Goal: Navigation & Orientation: Find specific page/section

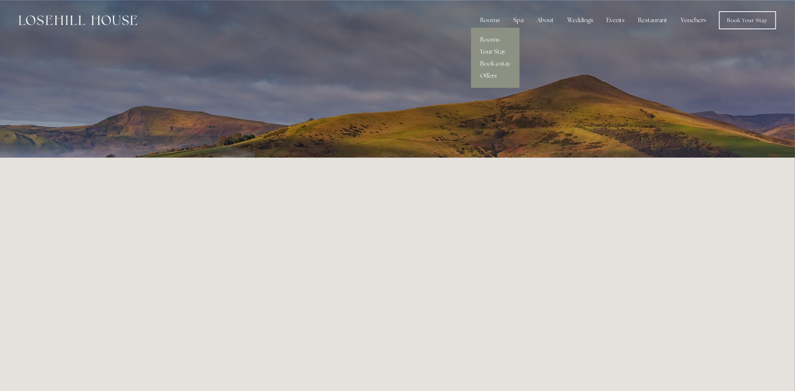
click at [490, 20] on div "Rooms" at bounding box center [490, 20] width 32 height 15
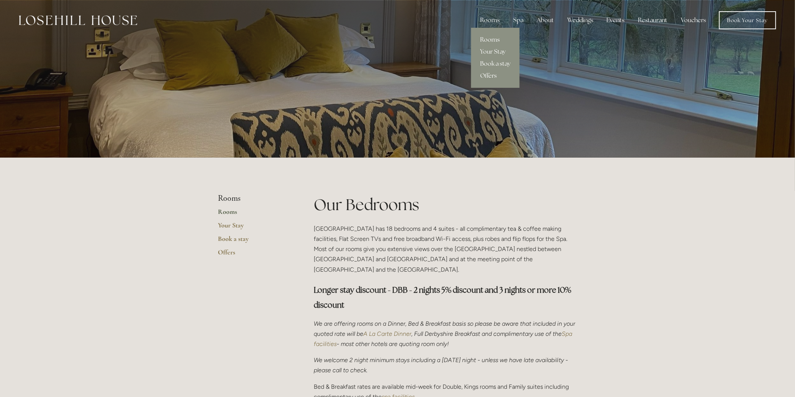
click at [497, 41] on link "Rooms" at bounding box center [495, 40] width 48 height 12
click at [237, 240] on link "Book a stay" at bounding box center [254, 242] width 72 height 14
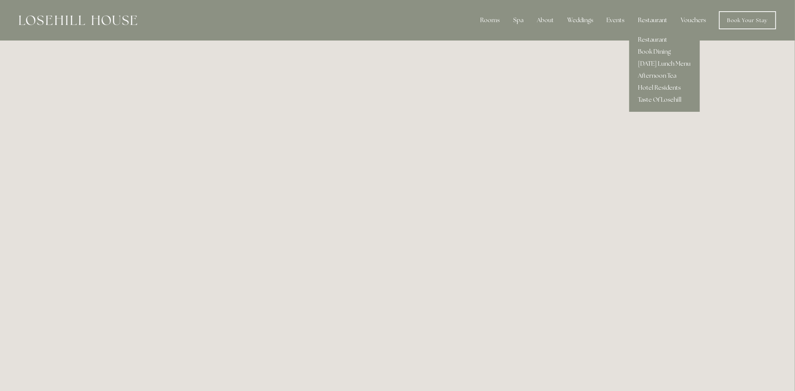
click at [654, 21] on div "Restaurant" at bounding box center [652, 20] width 41 height 15
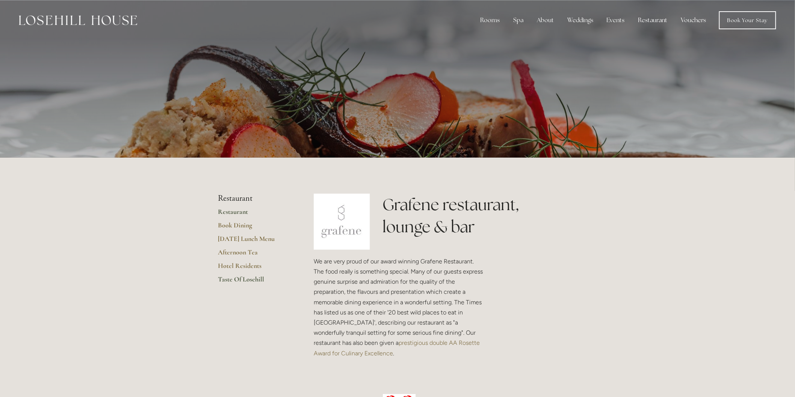
click at [243, 280] on link "Taste Of Losehill" at bounding box center [254, 282] width 72 height 14
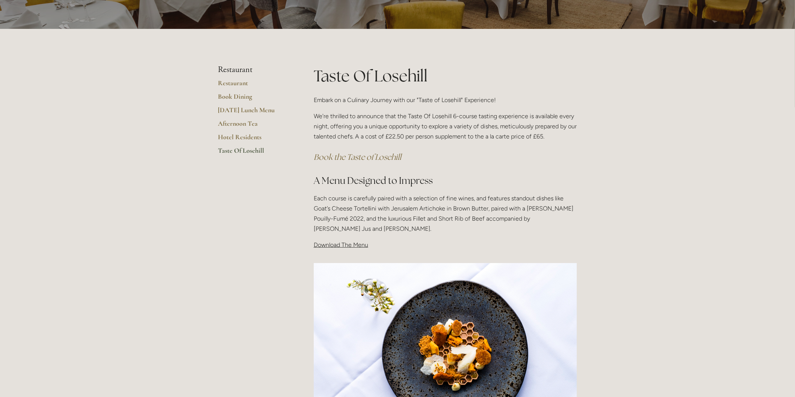
scroll to position [83, 0]
click at [234, 84] on link "Restaurant" at bounding box center [254, 86] width 72 height 14
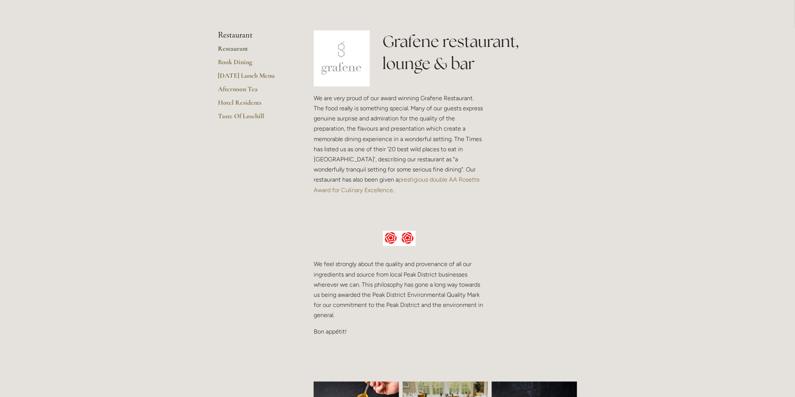
scroll to position [167, 0]
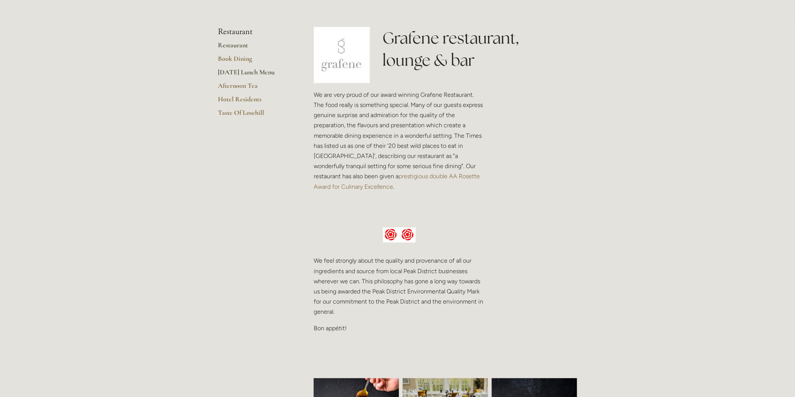
click at [250, 72] on link "[DATE] Lunch Menu" at bounding box center [254, 75] width 72 height 14
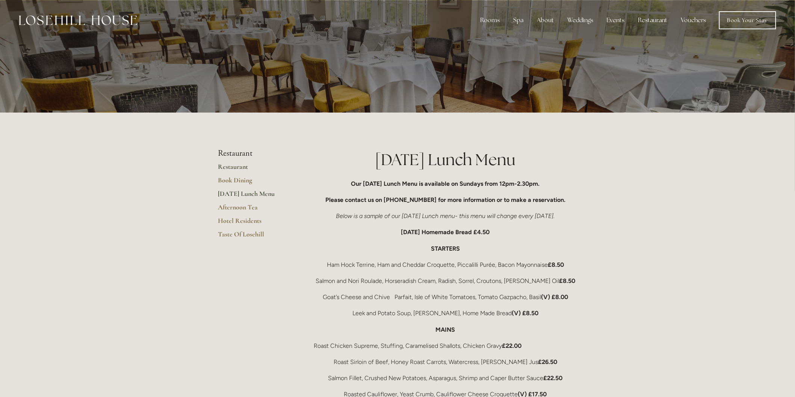
click at [238, 167] on link "Restaurant" at bounding box center [254, 170] width 72 height 14
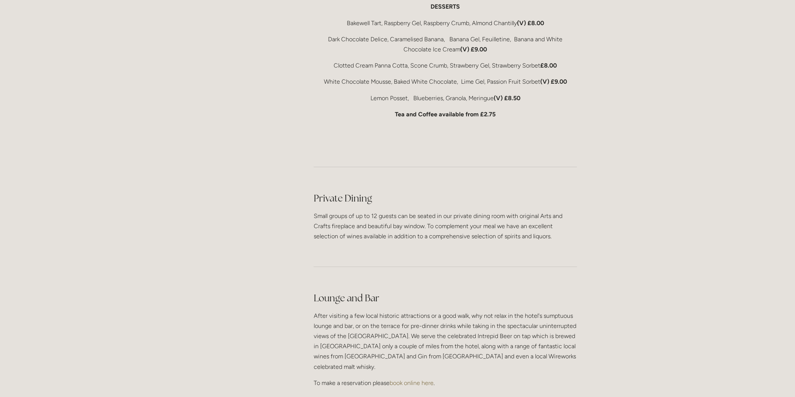
scroll to position [1627, 0]
